Goal: Check status: Check status

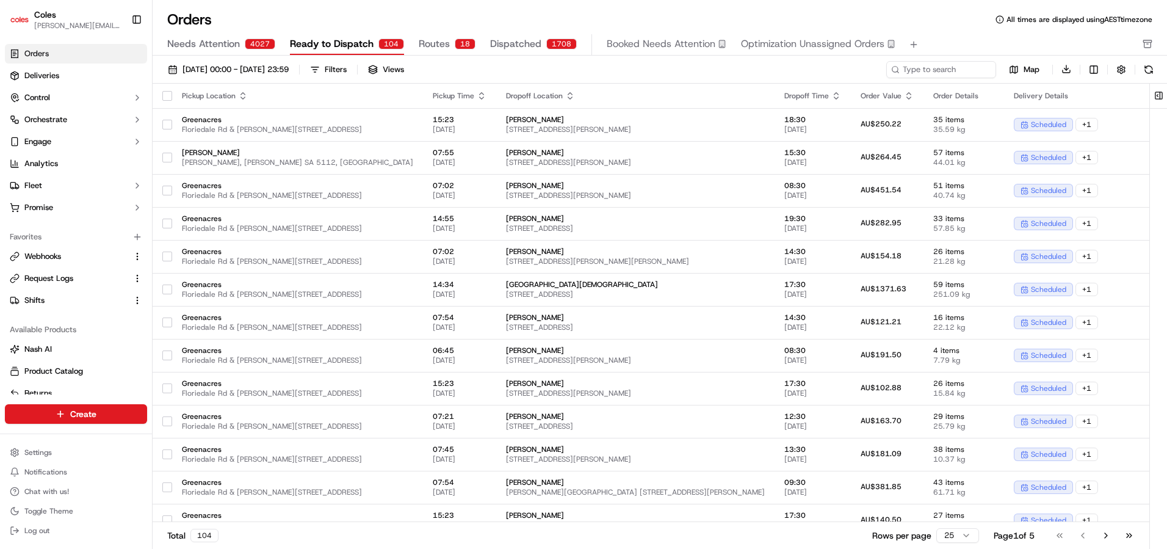
click at [319, 43] on span "Ready to Dispatch" at bounding box center [332, 44] width 84 height 15
click at [315, 45] on span "Ready to Dispatch" at bounding box center [332, 44] width 84 height 15
click at [303, 48] on span "Ready to Dispatch" at bounding box center [332, 44] width 84 height 15
click at [250, 68] on span "[DATE] 00:00 - [DATE] 23:59" at bounding box center [235, 69] width 106 height 11
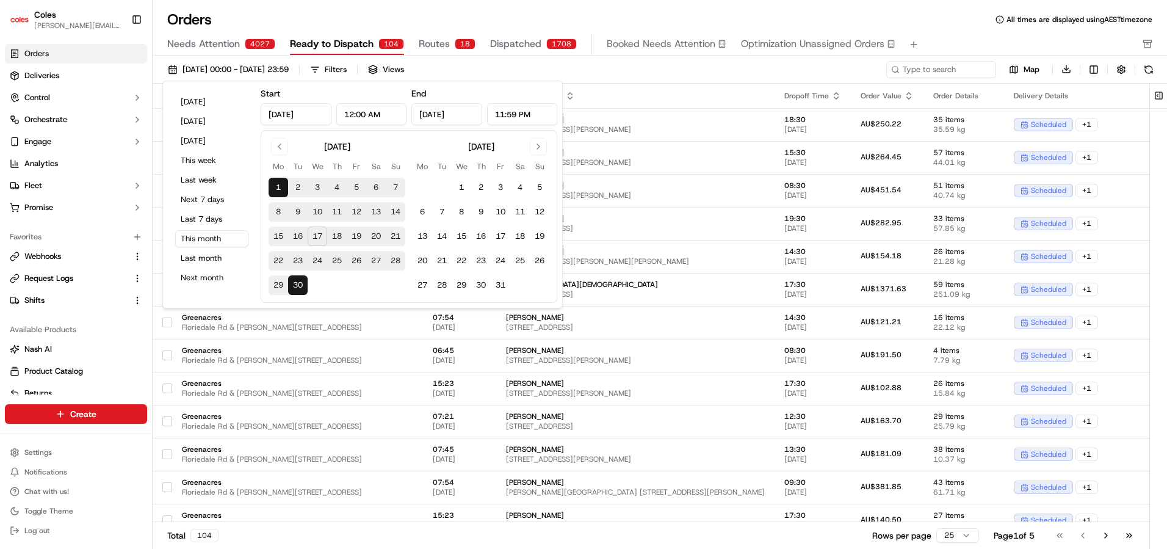
click at [321, 237] on button "17" at bounding box center [318, 236] width 20 height 20
type input "[DATE]"
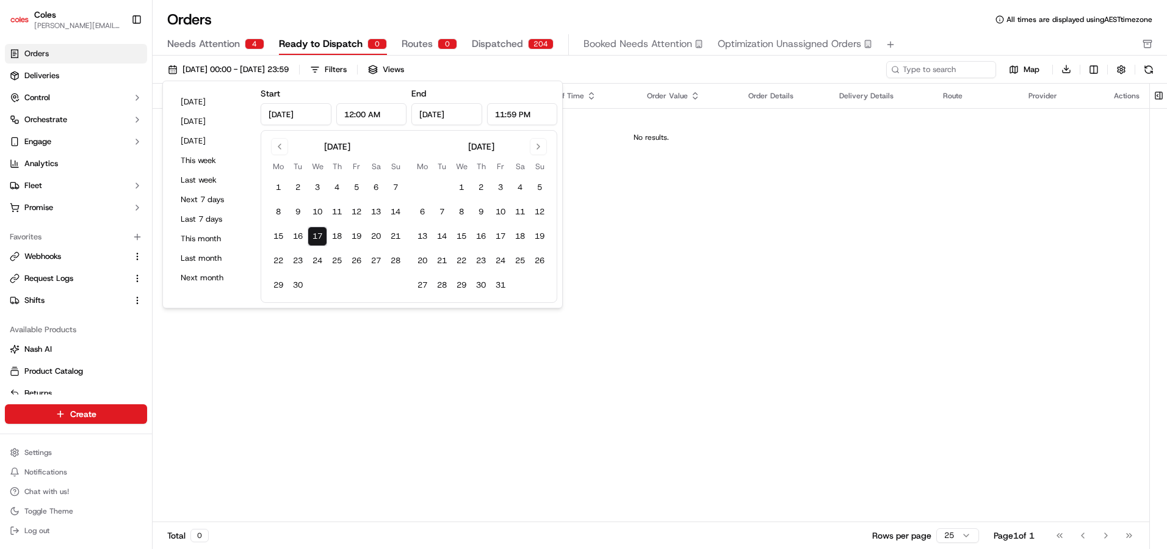
click at [321, 237] on button "17" at bounding box center [318, 236] width 20 height 20
click at [766, 240] on div "Pickup Location Pickup Time Dropoff Location Dropoff Time Order Value Order Det…" at bounding box center [651, 303] width 996 height 439
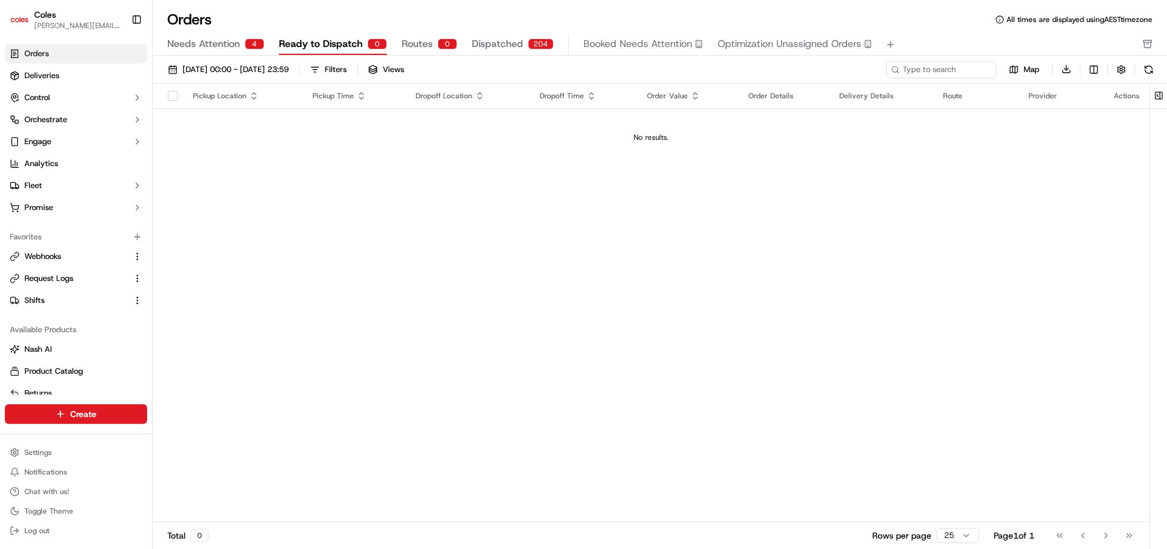
click at [492, 43] on span "Dispatched" at bounding box center [497, 44] width 51 height 15
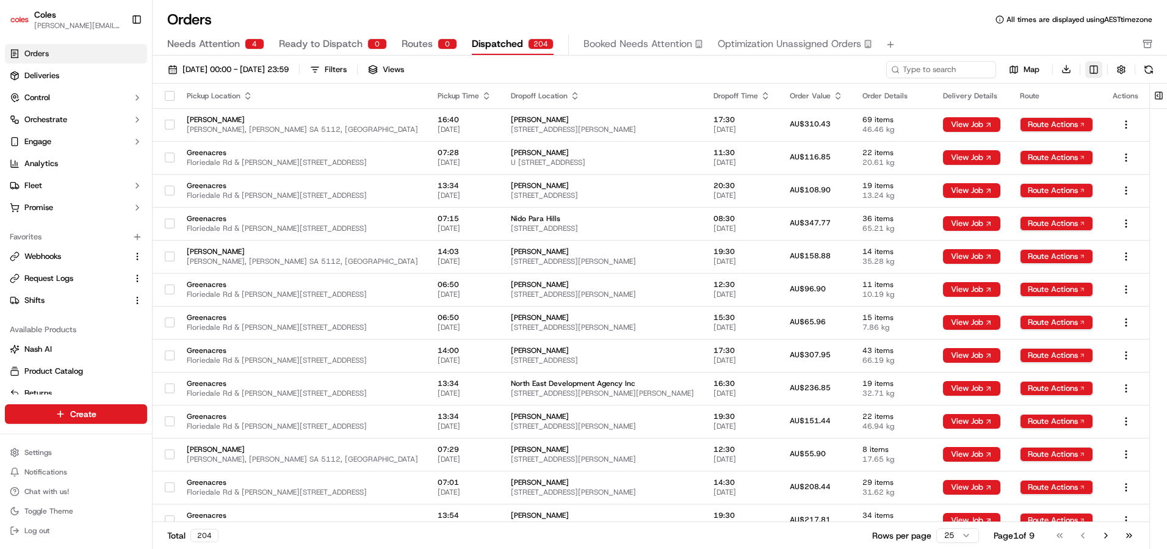
click at [1092, 70] on html "Coles [EMAIL_ADDRESS][PERSON_NAME][PERSON_NAME][DOMAIN_NAME] Toggle Sidebar Ord…" at bounding box center [583, 274] width 1167 height 549
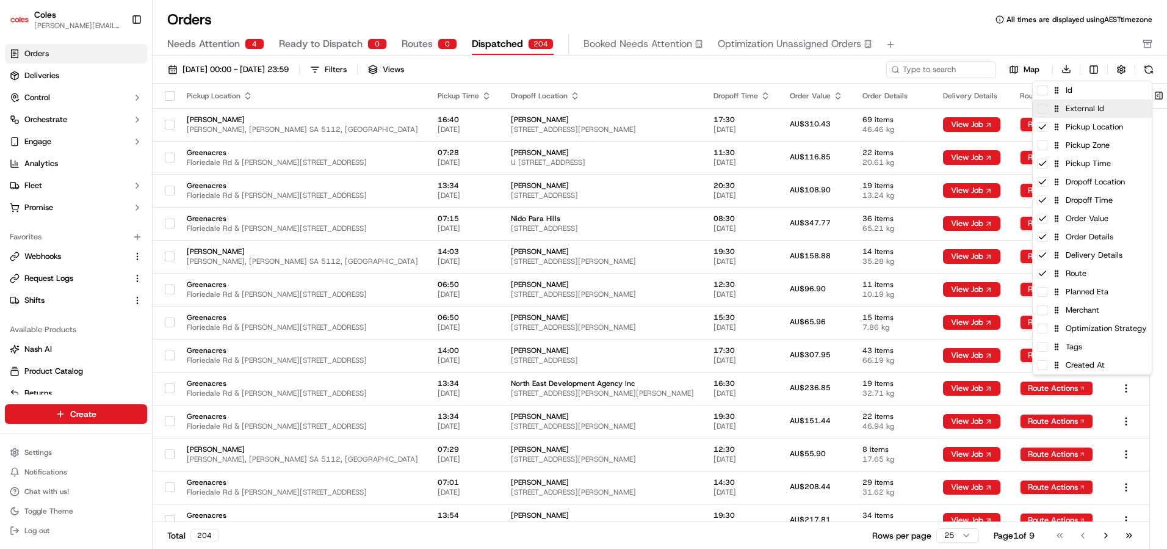
click at [1049, 110] on div "External Id" at bounding box center [1091, 108] width 119 height 18
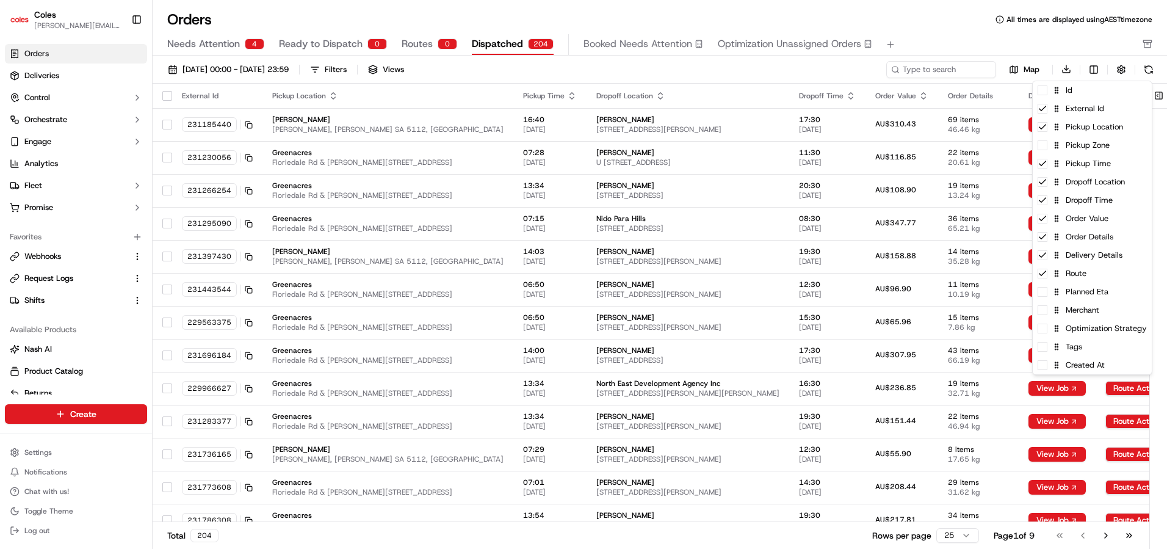
click at [385, 70] on html "Coles [EMAIL_ADDRESS][PERSON_NAME][PERSON_NAME][DOMAIN_NAME] Toggle Sidebar Ord…" at bounding box center [583, 274] width 1167 height 549
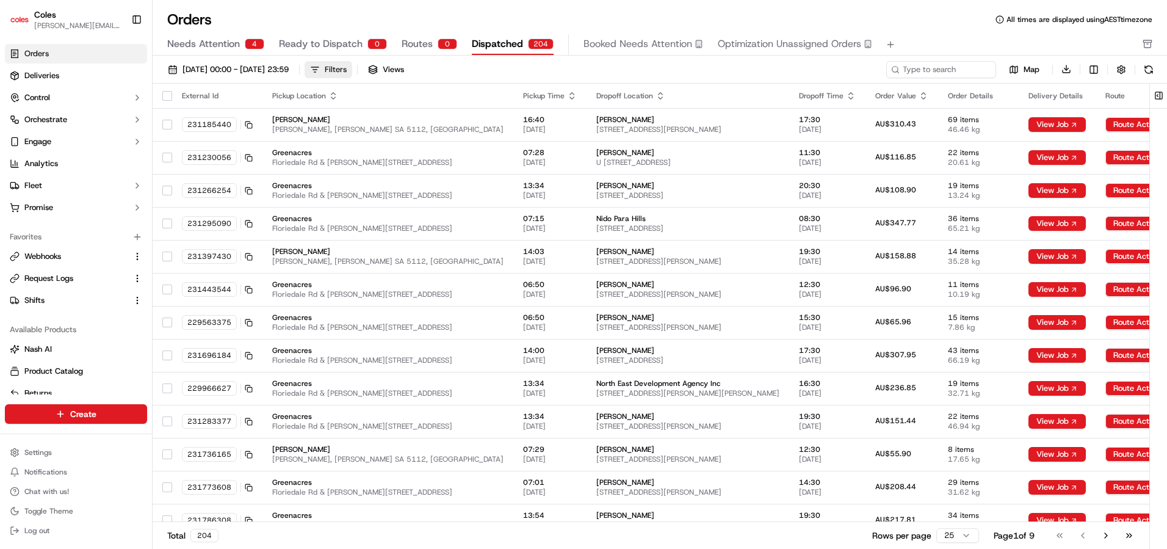
click at [347, 71] on div "Filters" at bounding box center [336, 69] width 22 height 11
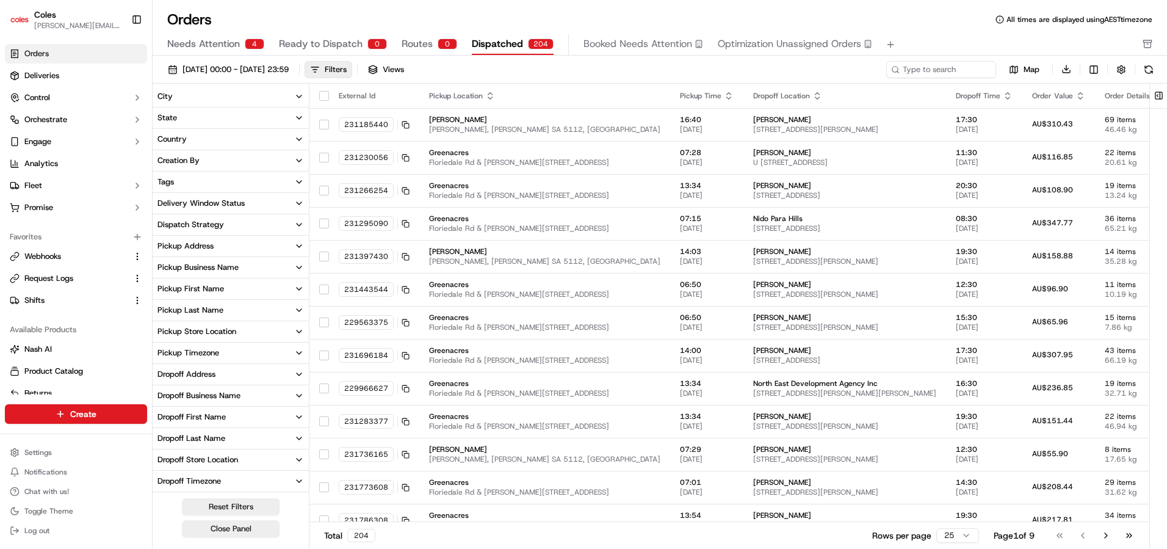
click at [315, 46] on span "Ready to Dispatch" at bounding box center [321, 44] width 84 height 15
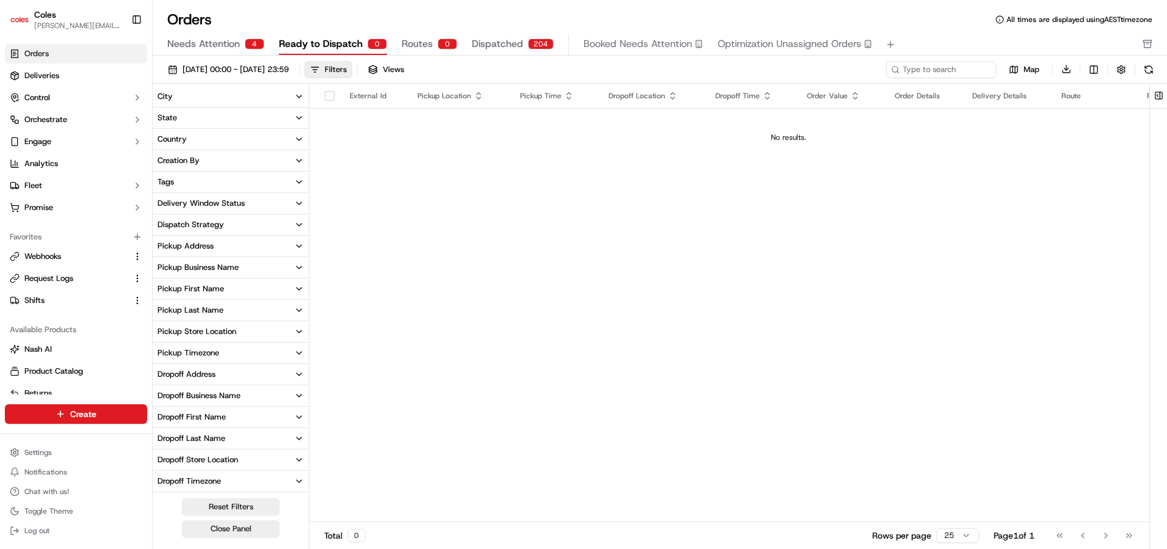
click at [492, 45] on span "Dispatched" at bounding box center [497, 44] width 51 height 15
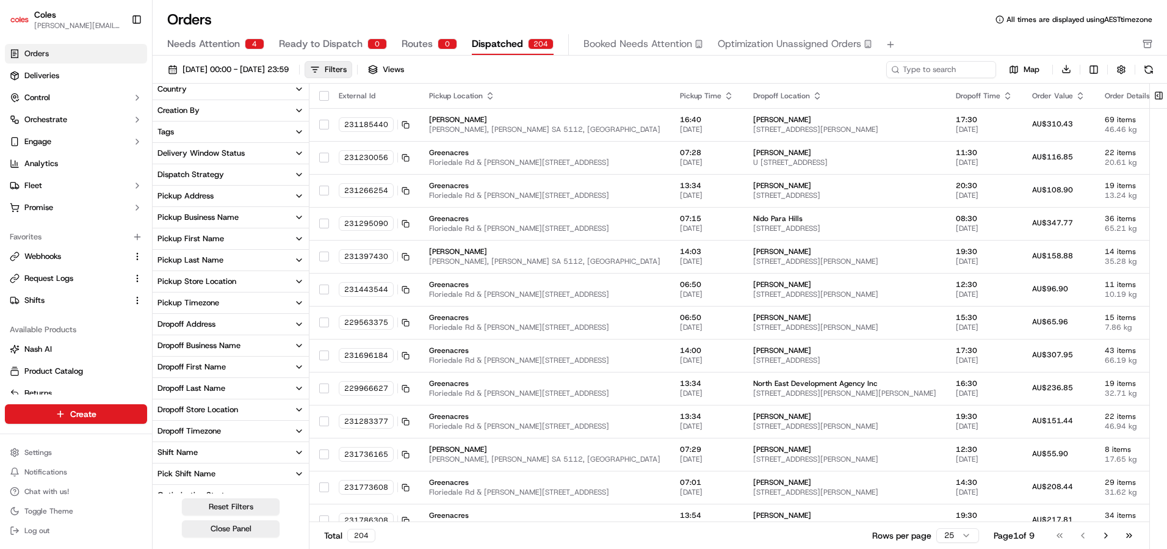
scroll to position [84, 0]
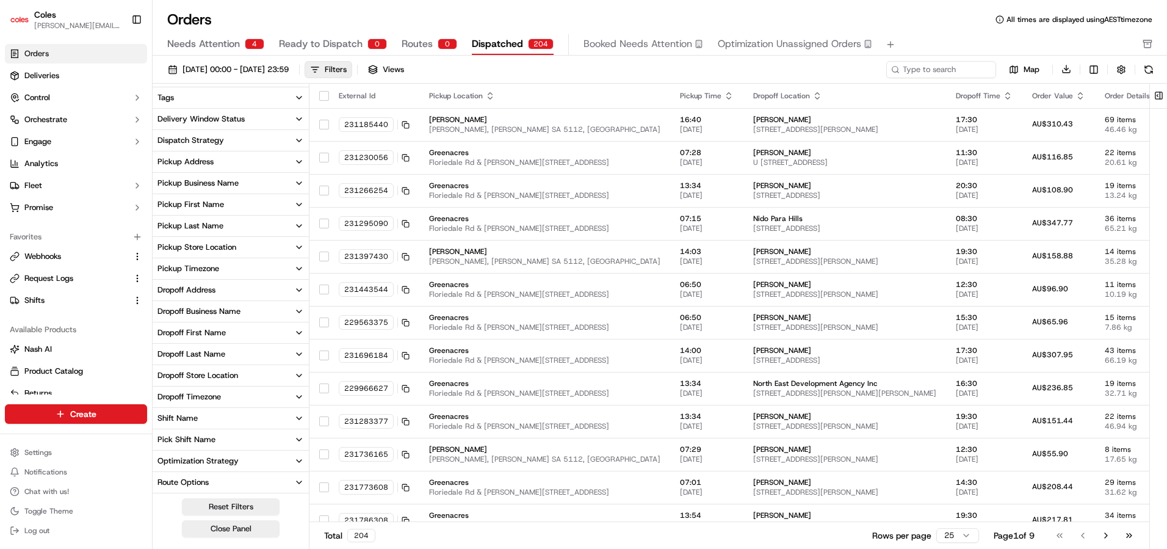
click at [211, 442] on div "Pick Shift Name" at bounding box center [186, 439] width 58 height 11
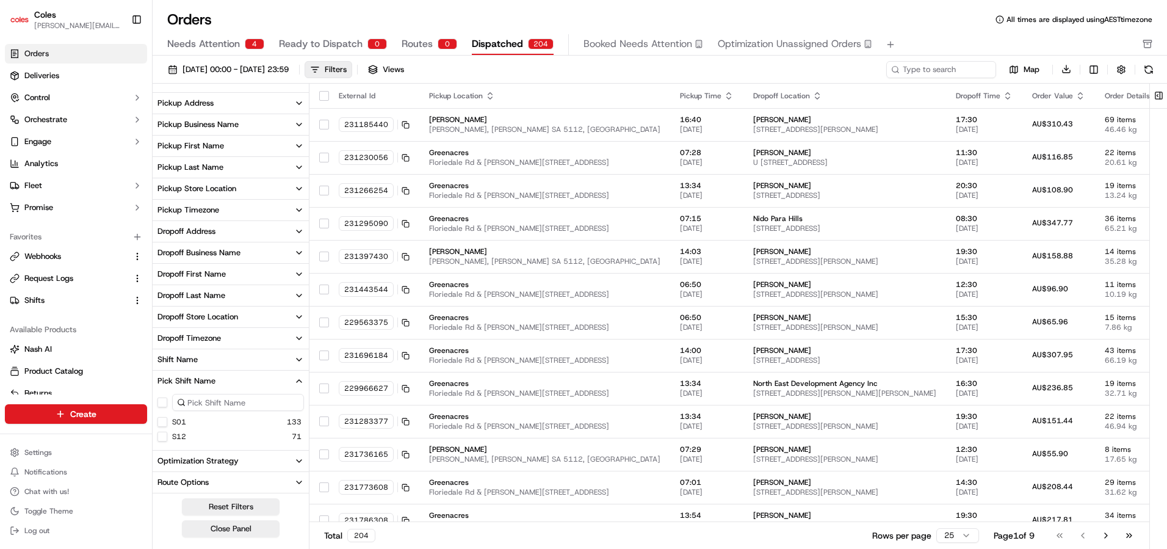
click at [162, 437] on button "S12" at bounding box center [162, 436] width 10 height 10
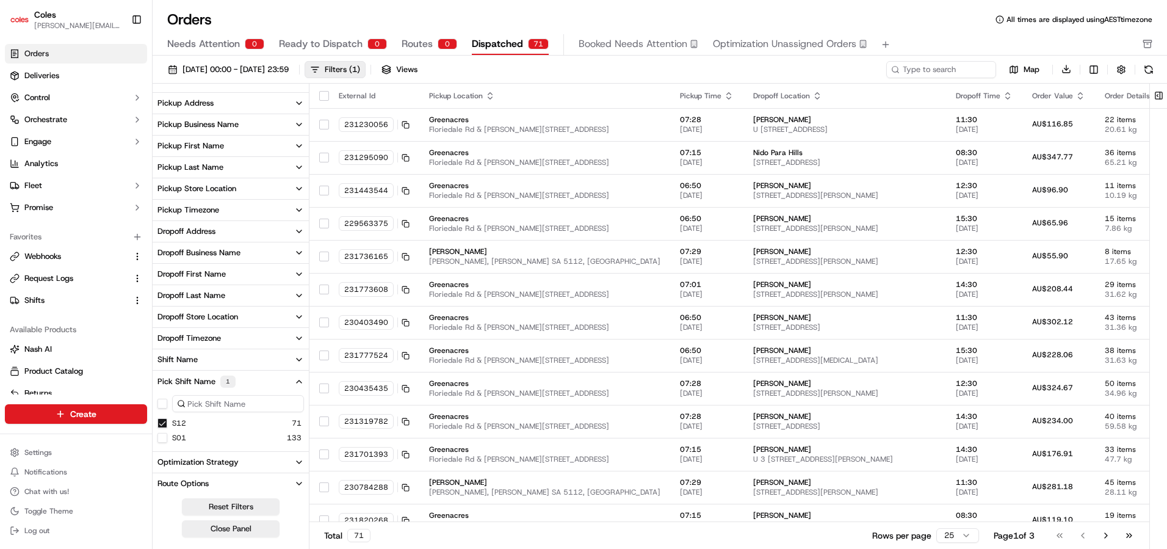
click at [164, 424] on button "S12" at bounding box center [162, 423] width 10 height 10
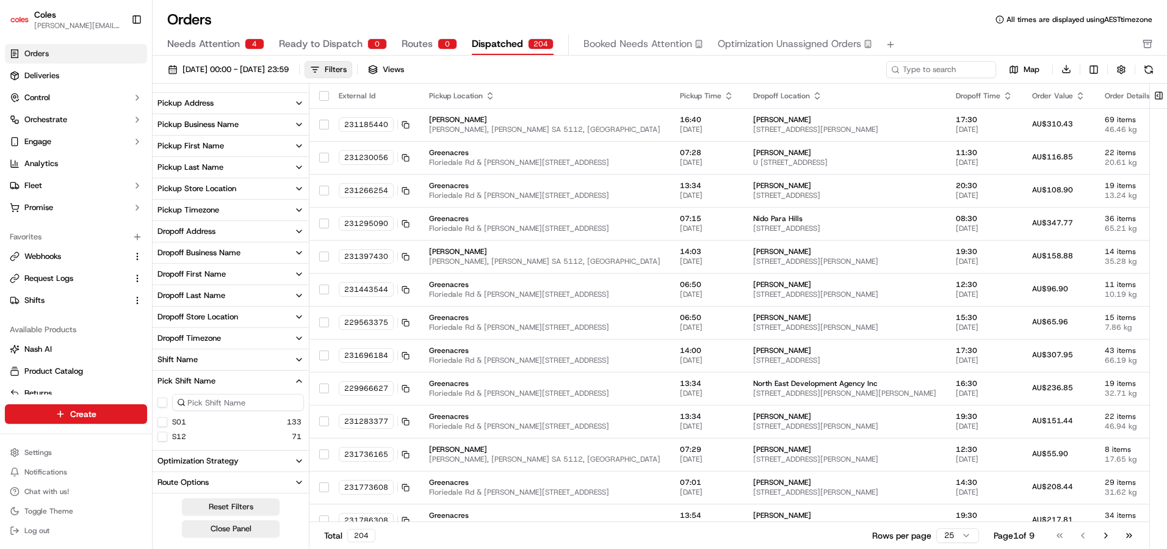
click at [164, 424] on button "S01" at bounding box center [162, 422] width 10 height 10
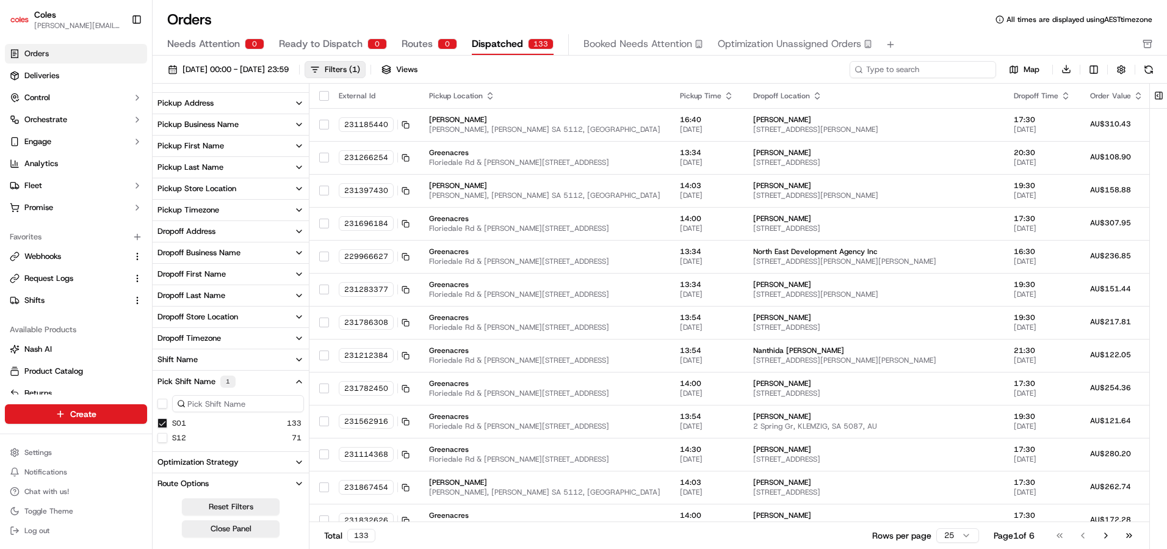
click at [921, 73] on input at bounding box center [922, 69] width 146 height 17
paste input "a230333577"
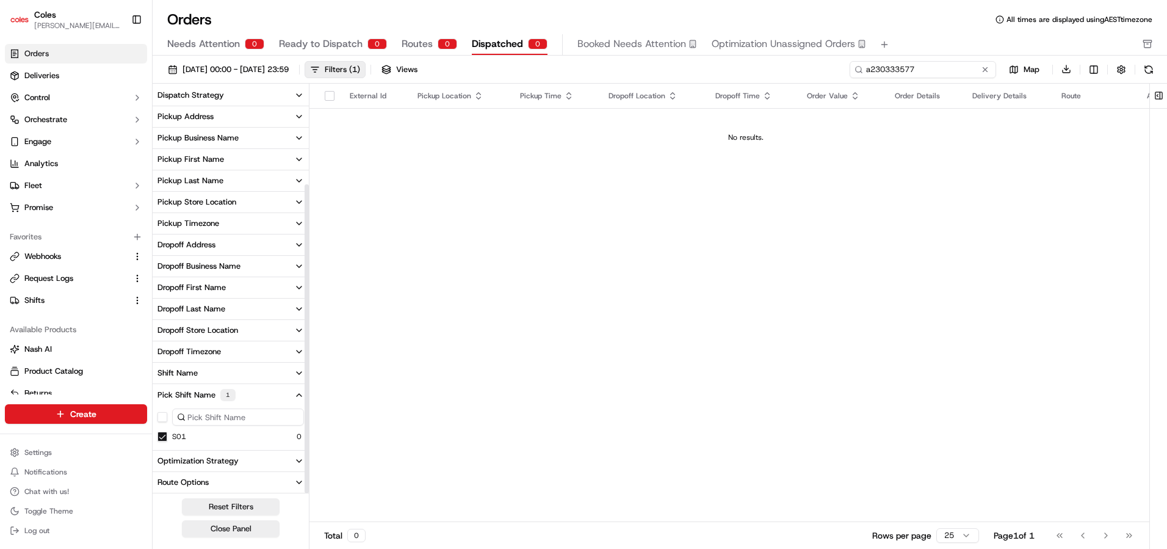
scroll to position [129, 0]
click at [872, 70] on input "a230333577" at bounding box center [922, 69] width 146 height 17
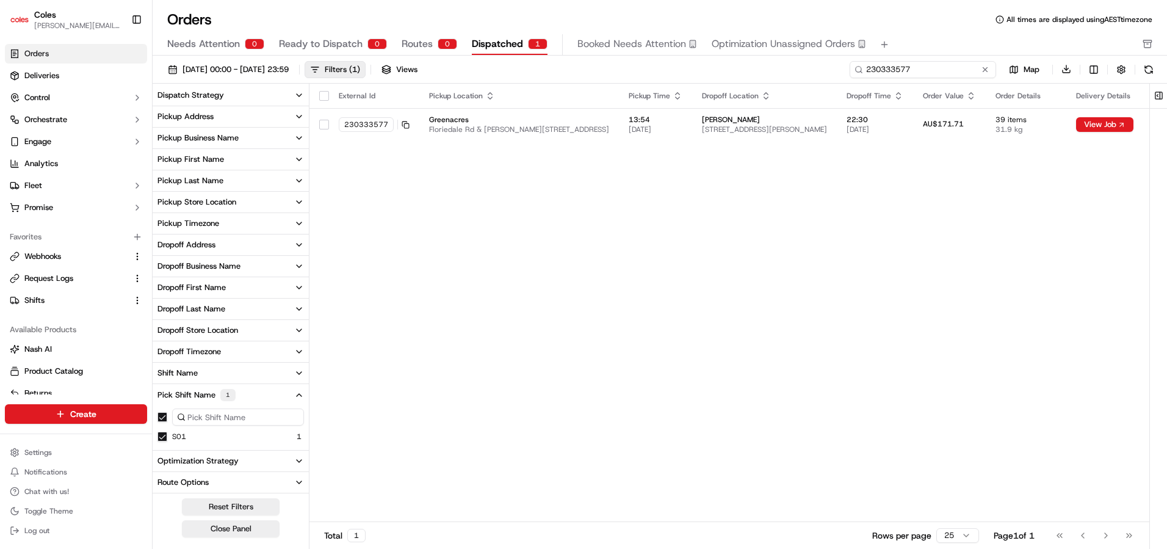
type input "230333577"
click at [1049, 193] on div "External Id Pickup Location Pickup Time Dropoff Location Dropoff Time Order Val…" at bounding box center [795, 303] width 973 height 439
click at [1126, 132] on td "View Job" at bounding box center [1104, 124] width 77 height 33
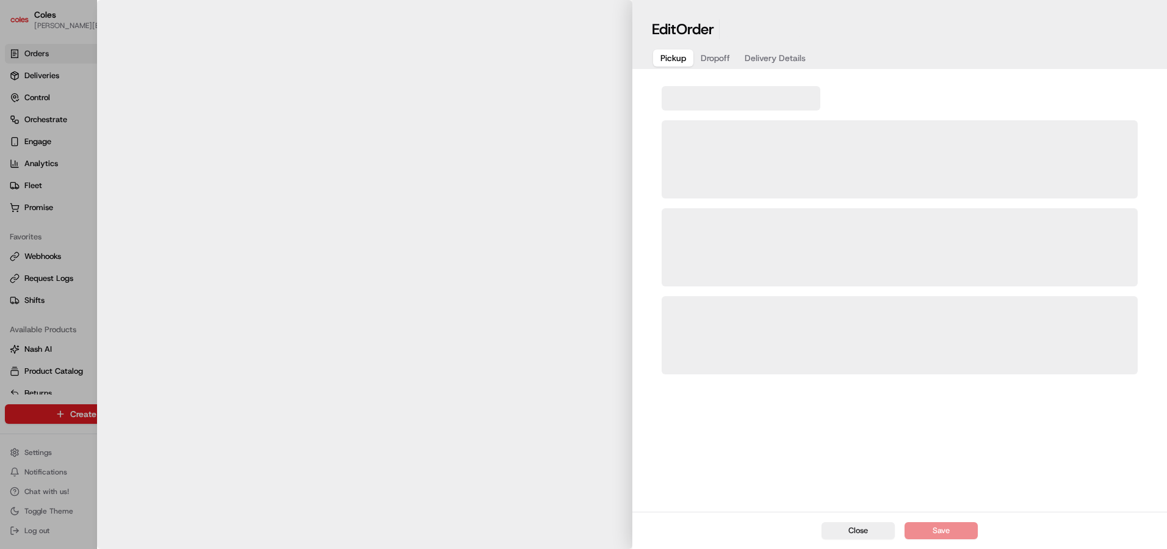
click at [1123, 126] on div at bounding box center [899, 159] width 476 height 78
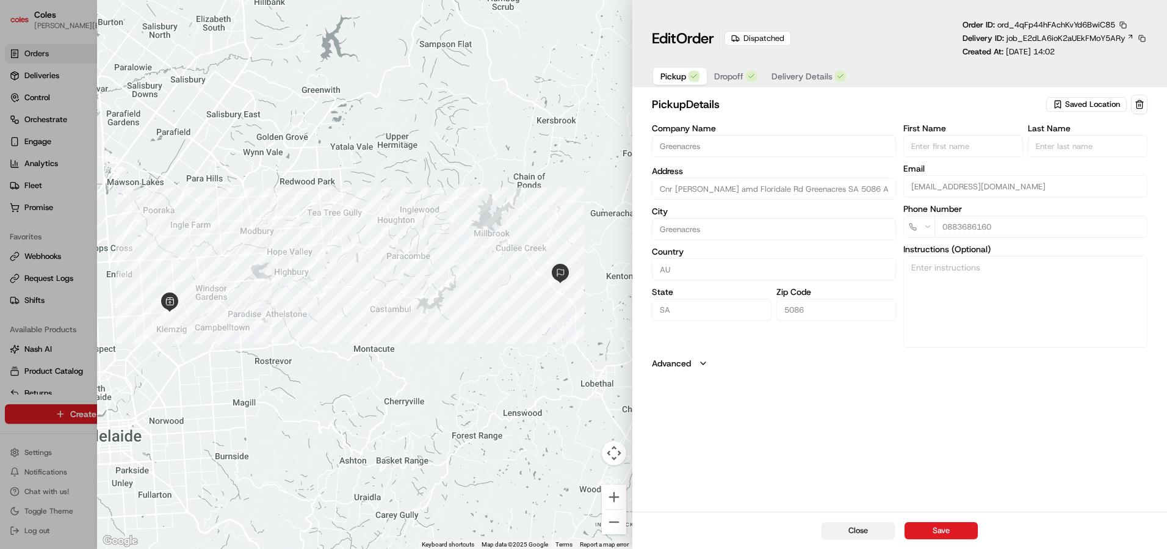
click at [869, 531] on button "Close" at bounding box center [857, 530] width 73 height 17
type input "+1"
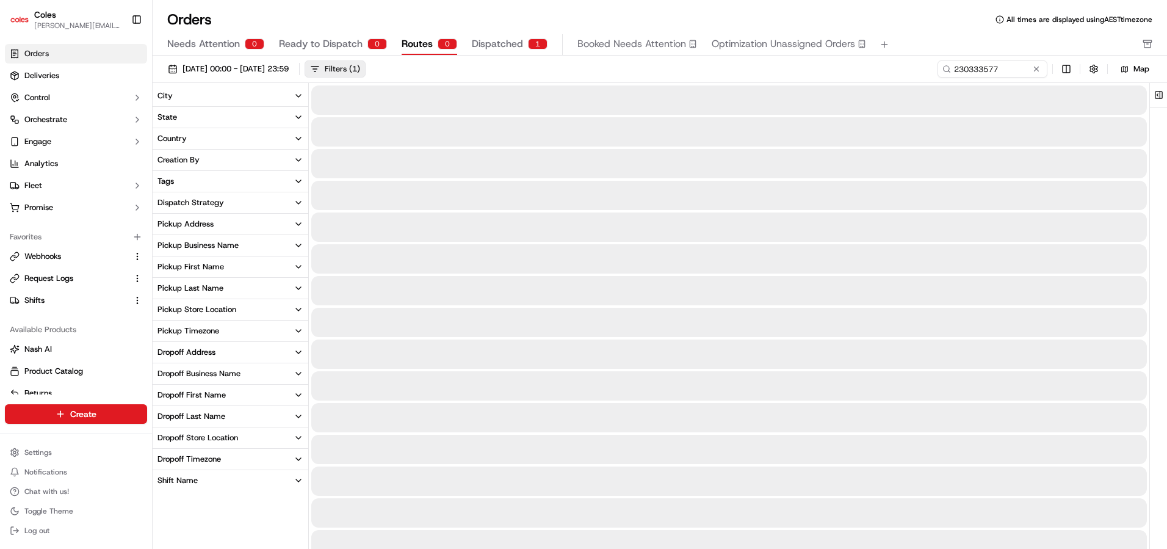
click at [425, 47] on span "Routes" at bounding box center [416, 44] width 31 height 15
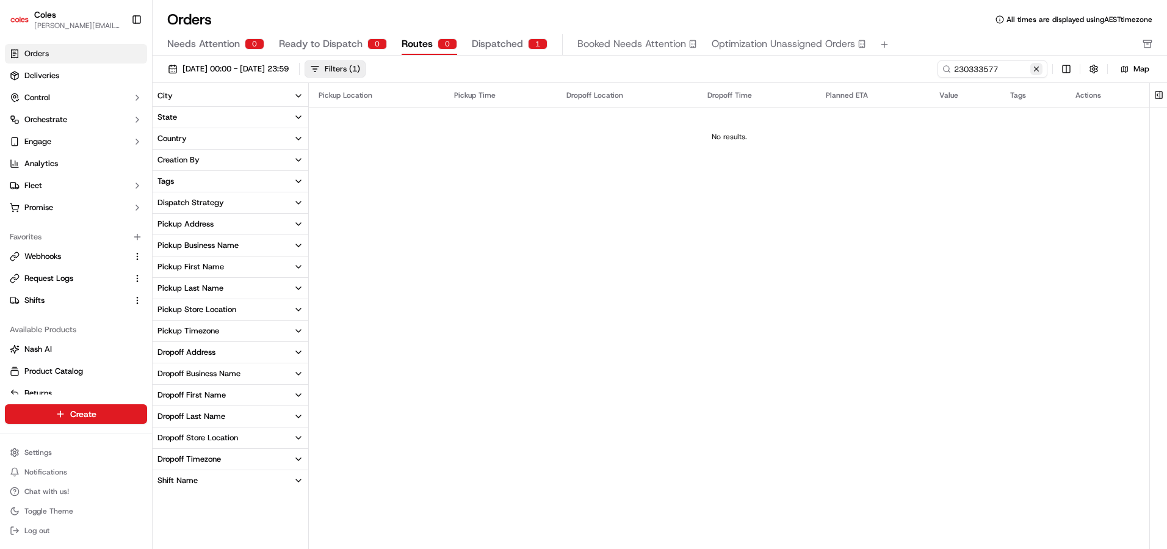
click at [1038, 69] on button at bounding box center [1036, 69] width 12 height 12
click at [492, 42] on span "Dispatched" at bounding box center [497, 44] width 51 height 15
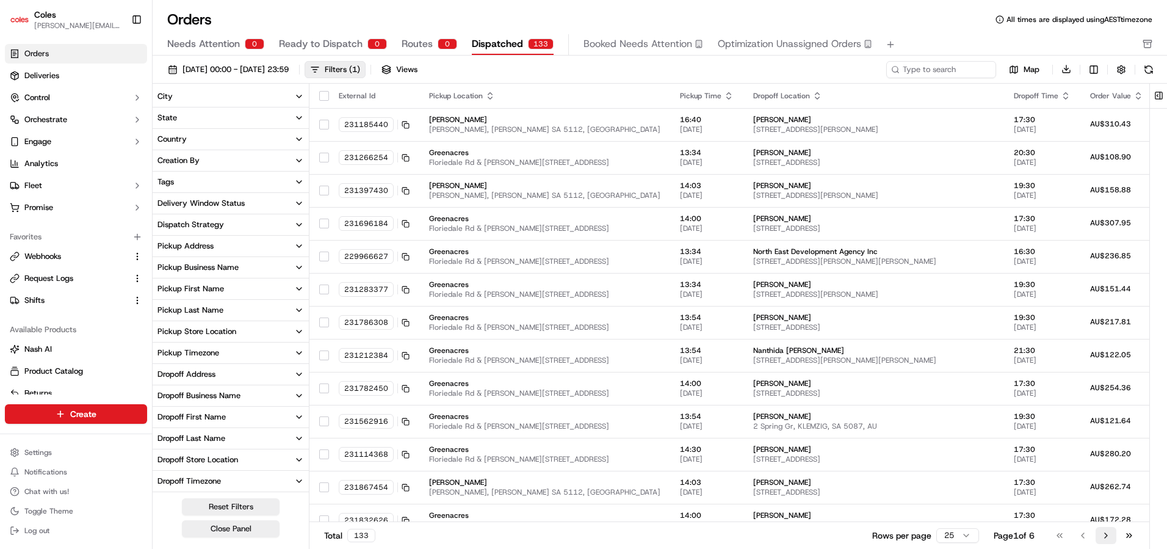
click at [1109, 535] on button "Go to next page" at bounding box center [1105, 535] width 21 height 17
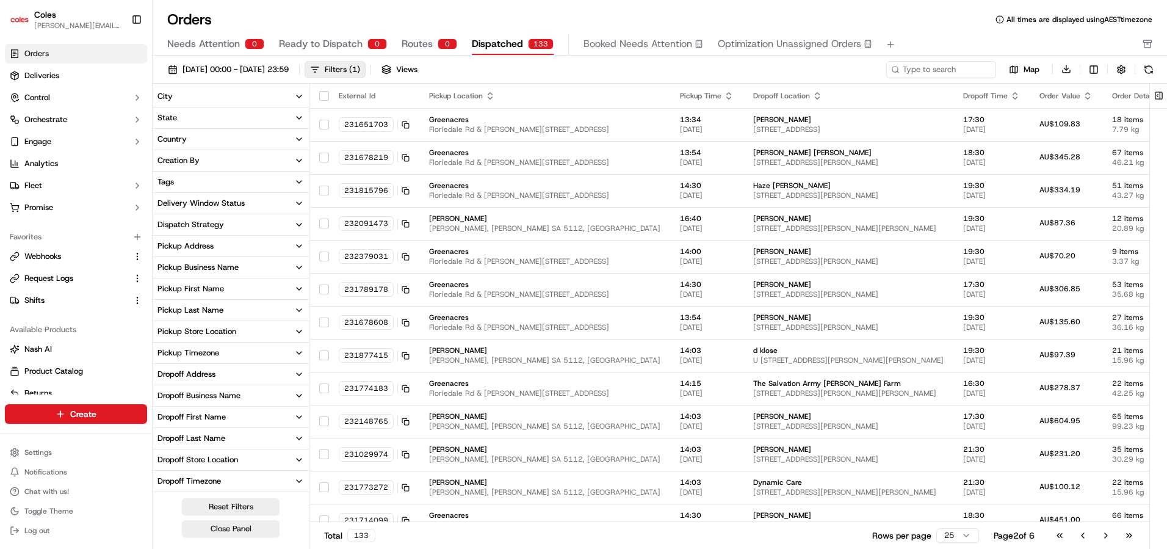
scroll to position [85, 0]
click at [292, 440] on button "Pick Shift Name 1" at bounding box center [231, 439] width 156 height 22
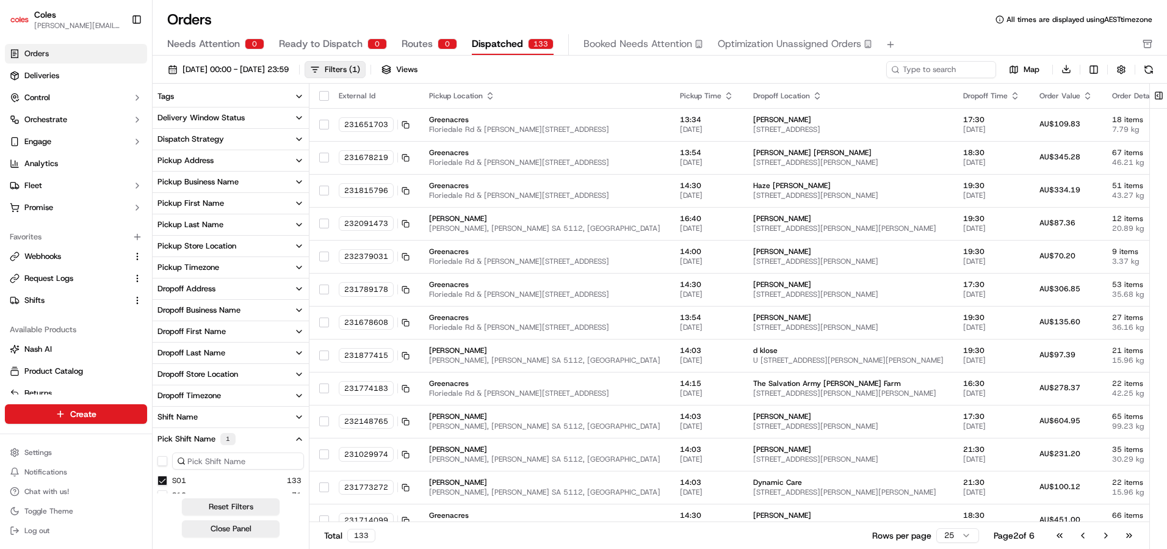
click at [162, 480] on button "S01" at bounding box center [162, 480] width 10 height 10
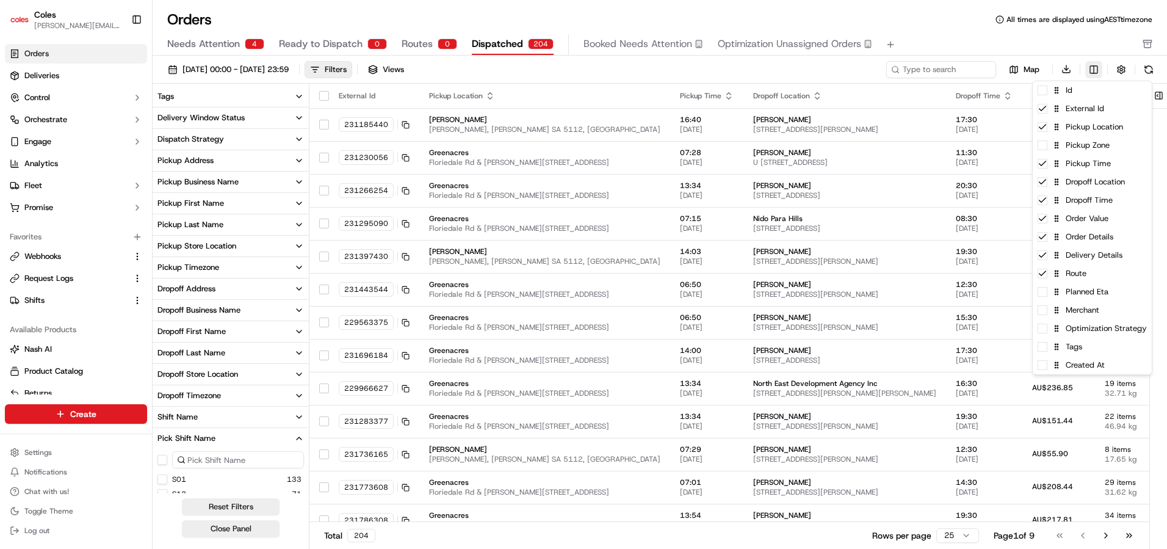
click at [1095, 70] on html "Coles [EMAIL_ADDRESS][PERSON_NAME][PERSON_NAME][DOMAIN_NAME] Toggle Sidebar Ord…" at bounding box center [583, 274] width 1167 height 549
click at [1048, 228] on div "Order Details" at bounding box center [1091, 237] width 119 height 18
click at [802, 53] on html "Coles [EMAIL_ADDRESS][PERSON_NAME][PERSON_NAME][DOMAIN_NAME] Toggle Sidebar Ord…" at bounding box center [583, 274] width 1167 height 549
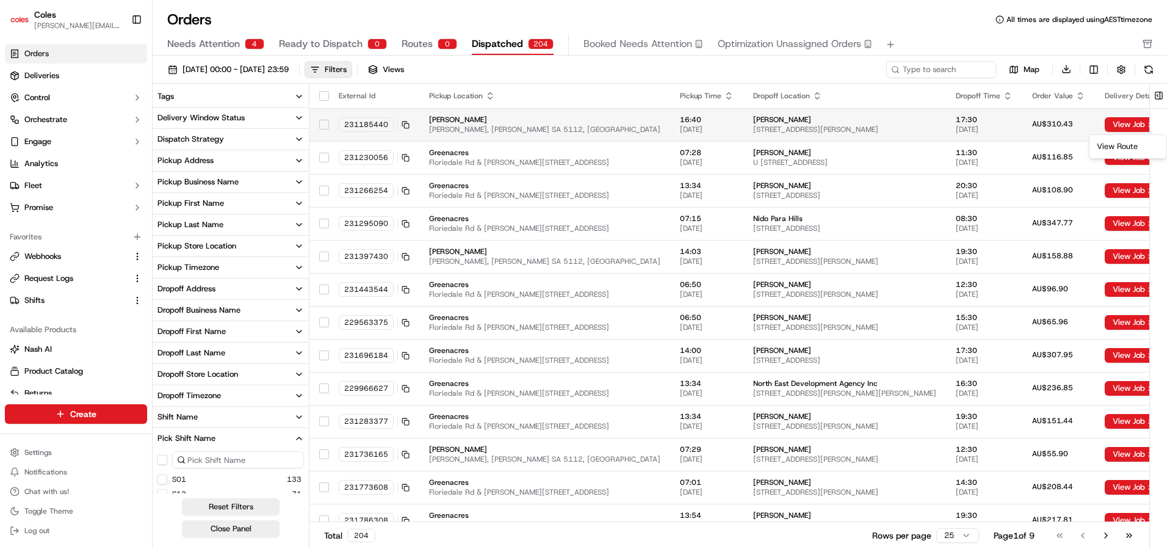
click at [1134, 126] on html "Coles [EMAIL_ADDRESS][PERSON_NAME][PERSON_NAME][DOMAIN_NAME] Toggle Sidebar Ord…" at bounding box center [583, 274] width 1167 height 549
click at [1119, 148] on div "View Route" at bounding box center [1128, 146] width 72 height 18
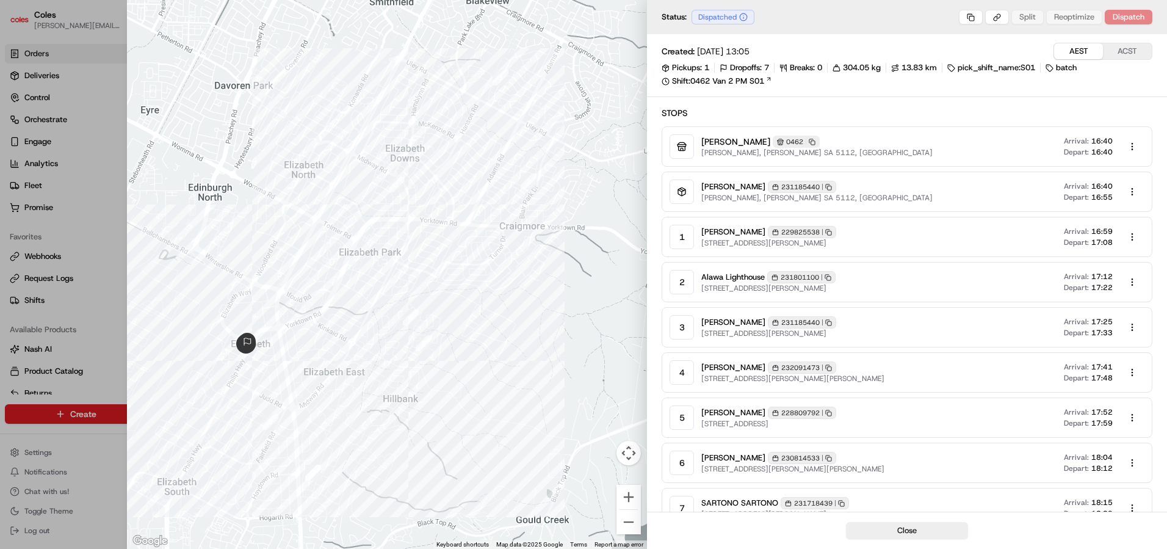
scroll to position [109, 0]
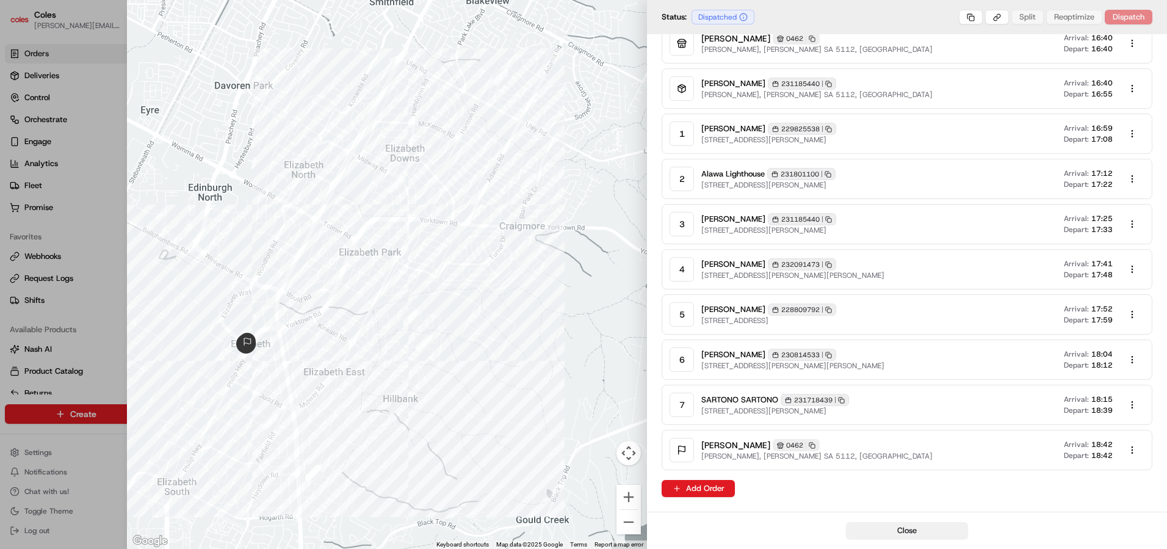
click at [887, 533] on button "Close" at bounding box center [907, 530] width 122 height 17
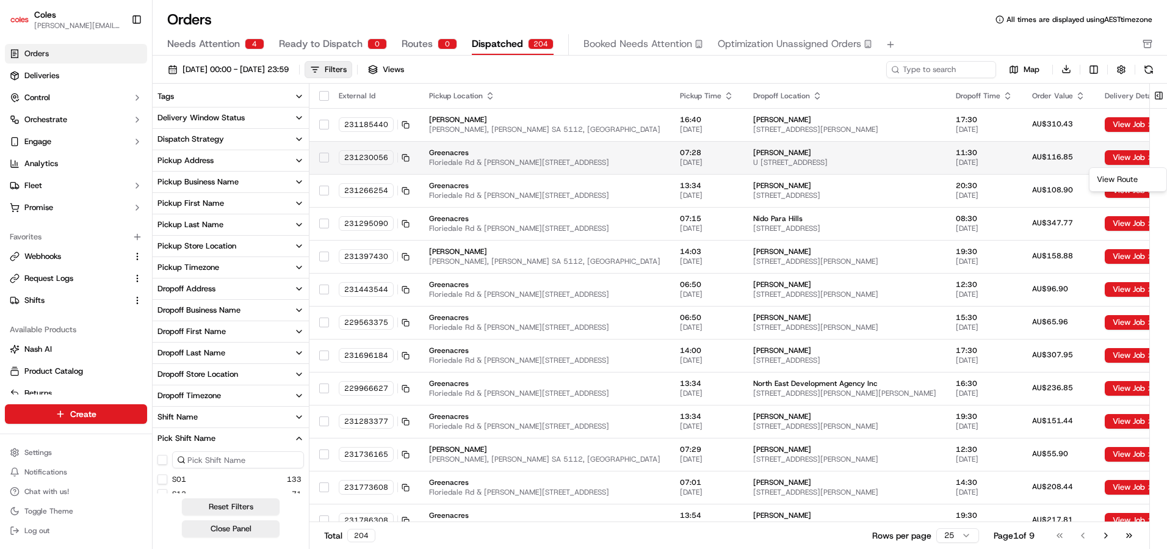
click at [1145, 156] on html "Coles [EMAIL_ADDRESS][PERSON_NAME][PERSON_NAME][DOMAIN_NAME] Toggle Sidebar Ord…" at bounding box center [583, 274] width 1167 height 549
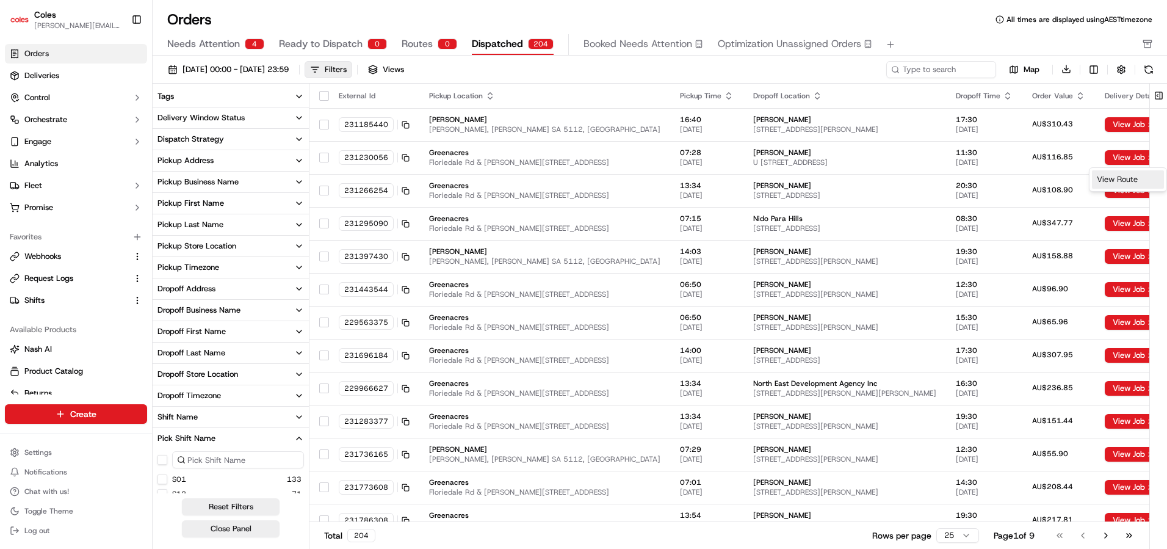
click at [1115, 178] on div "View Route" at bounding box center [1128, 179] width 72 height 18
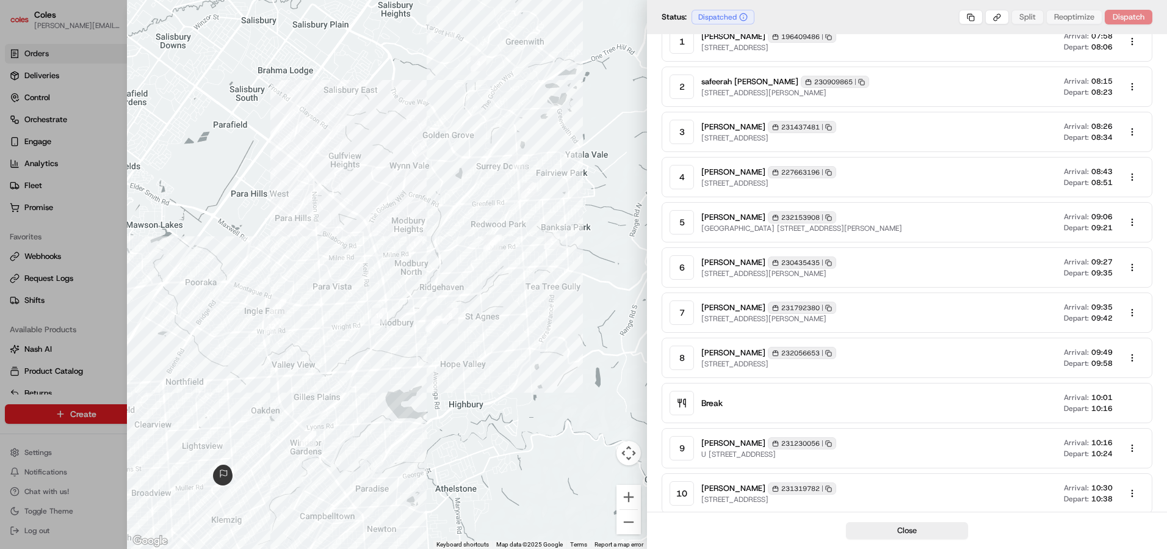
scroll to position [15, 0]
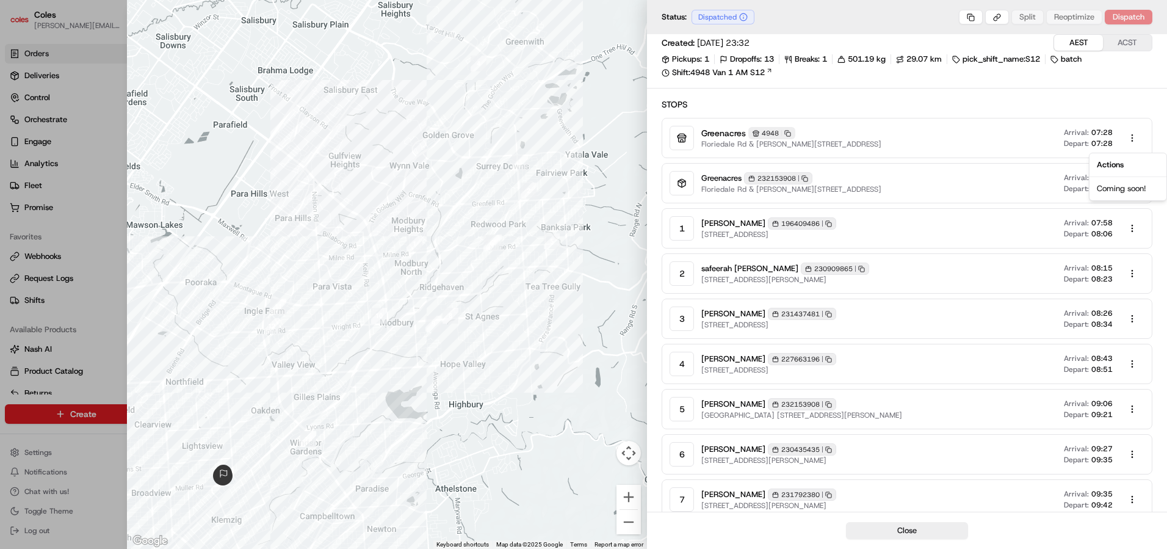
click at [1132, 138] on body "Coles [EMAIL_ADDRESS][PERSON_NAME][PERSON_NAME][DOMAIN_NAME] Toggle Sidebar Ord…" at bounding box center [583, 274] width 1167 height 549
click at [1105, 167] on div "Actions" at bounding box center [1128, 165] width 72 height 18
click at [1115, 166] on div "Actions" at bounding box center [1128, 165] width 72 height 18
click at [1115, 165] on div "Actions" at bounding box center [1128, 165] width 72 height 18
click at [1059, 93] on div at bounding box center [583, 274] width 1167 height 549
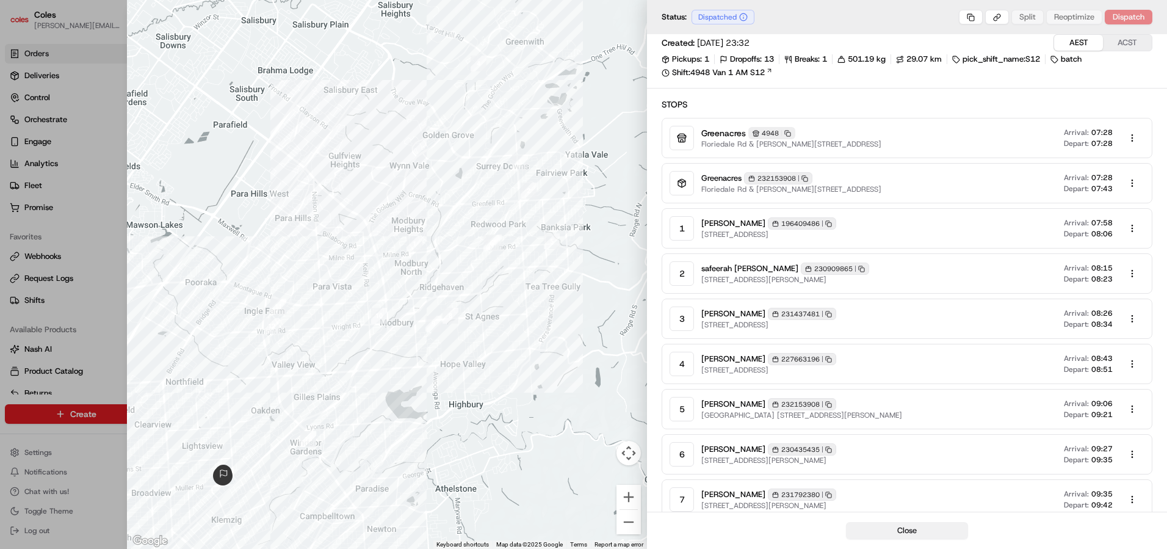
click at [893, 534] on button "Close" at bounding box center [907, 530] width 122 height 17
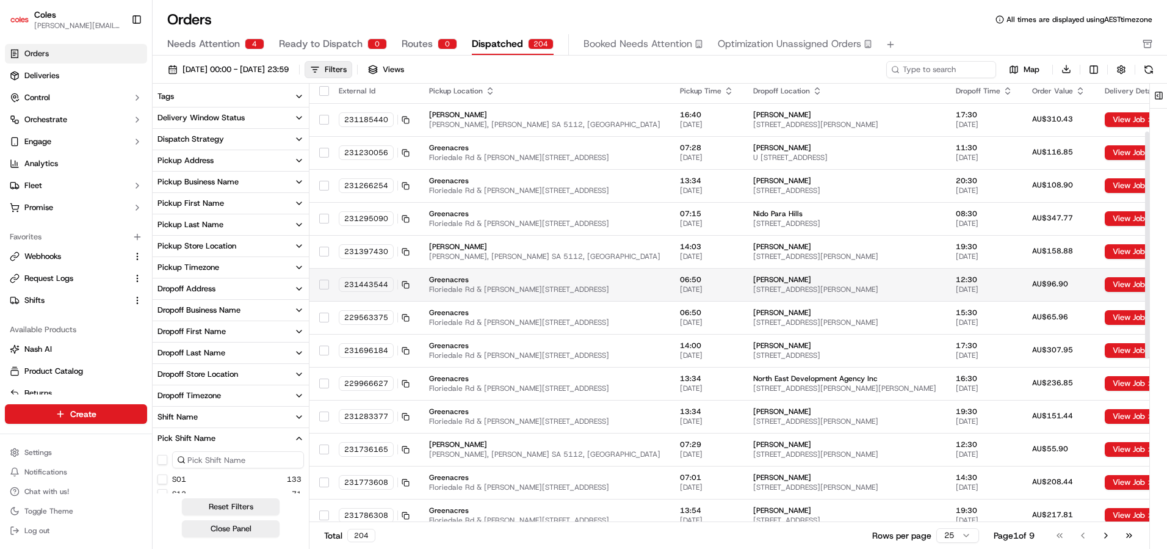
scroll to position [0, 0]
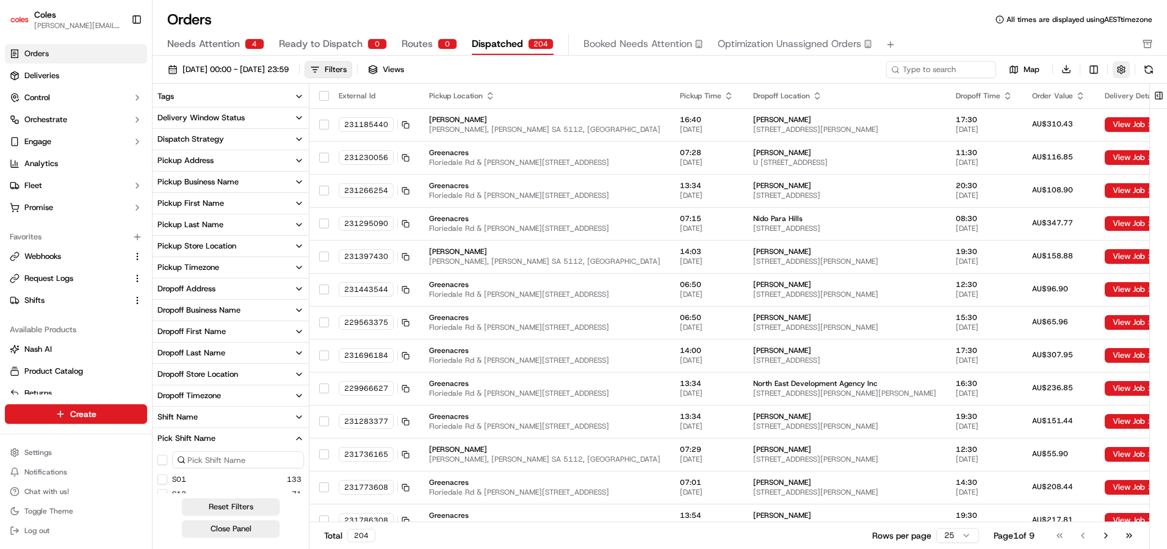
click at [1119, 71] on button "button" at bounding box center [1120, 69] width 17 height 17
click at [237, 530] on button "Close Panel" at bounding box center [231, 528] width 98 height 17
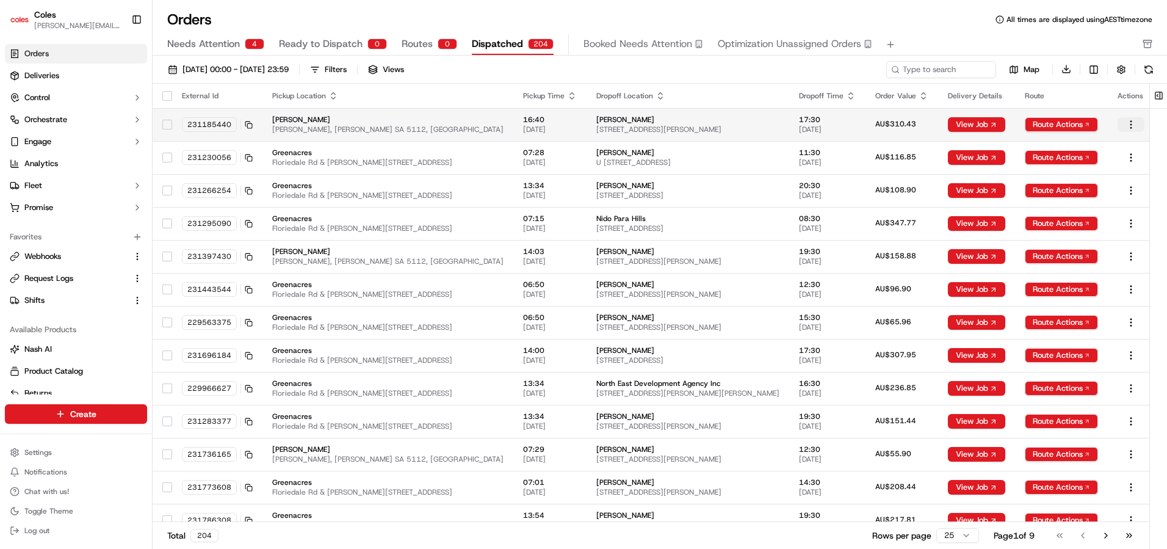
click at [1127, 125] on html "Coles [EMAIL_ADDRESS][PERSON_NAME][PERSON_NAME][DOMAIN_NAME] Toggle Sidebar Ord…" at bounding box center [583, 274] width 1167 height 549
click at [949, 46] on html "Coles [EMAIL_ADDRESS][PERSON_NAME][PERSON_NAME][DOMAIN_NAME] Toggle Sidebar Ord…" at bounding box center [583, 274] width 1167 height 549
